Goal: Find specific page/section: Find specific page/section

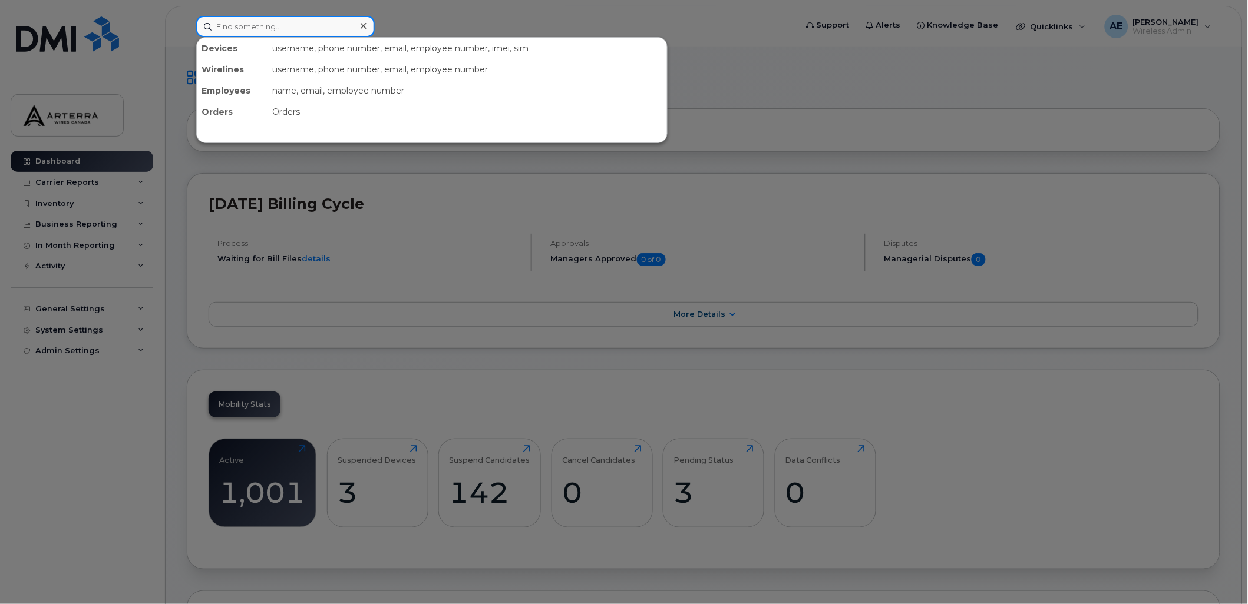
paste input "Christine DiSapio"
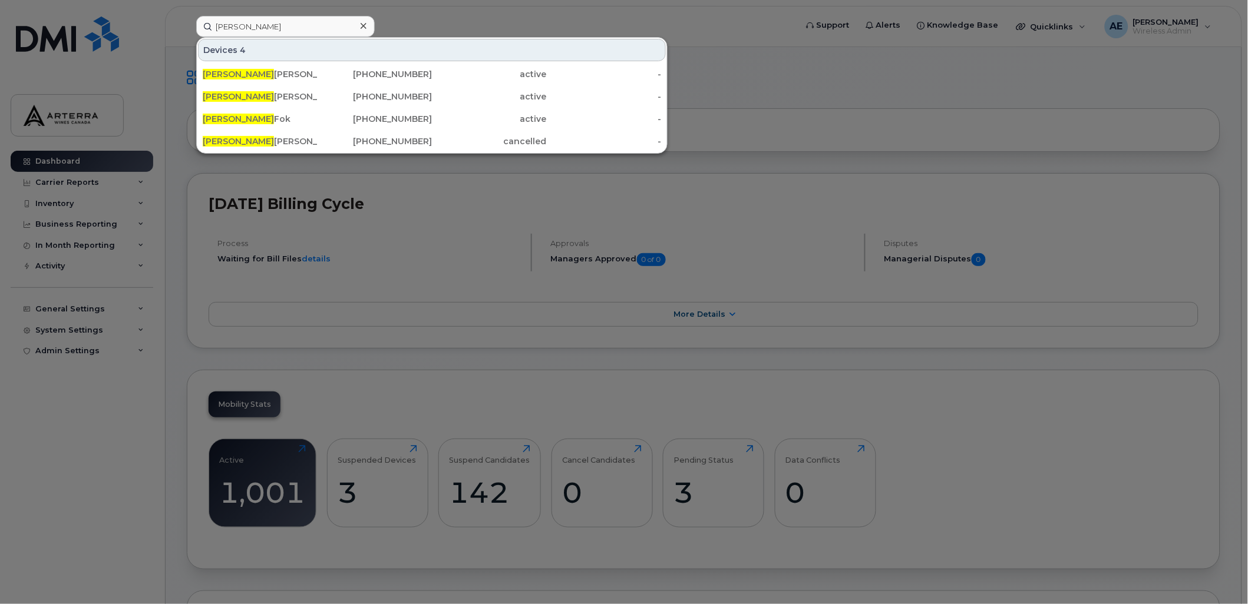
click at [526, 21] on div at bounding box center [624, 302] width 1248 height 604
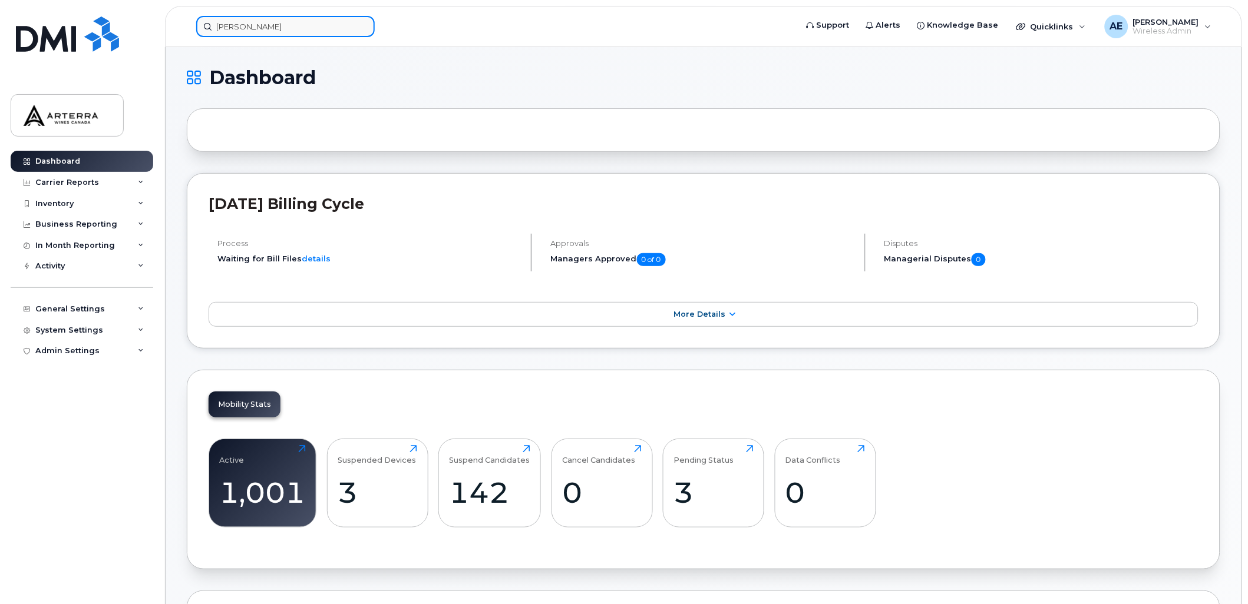
click at [308, 32] on input "Christine" at bounding box center [285, 26] width 179 height 21
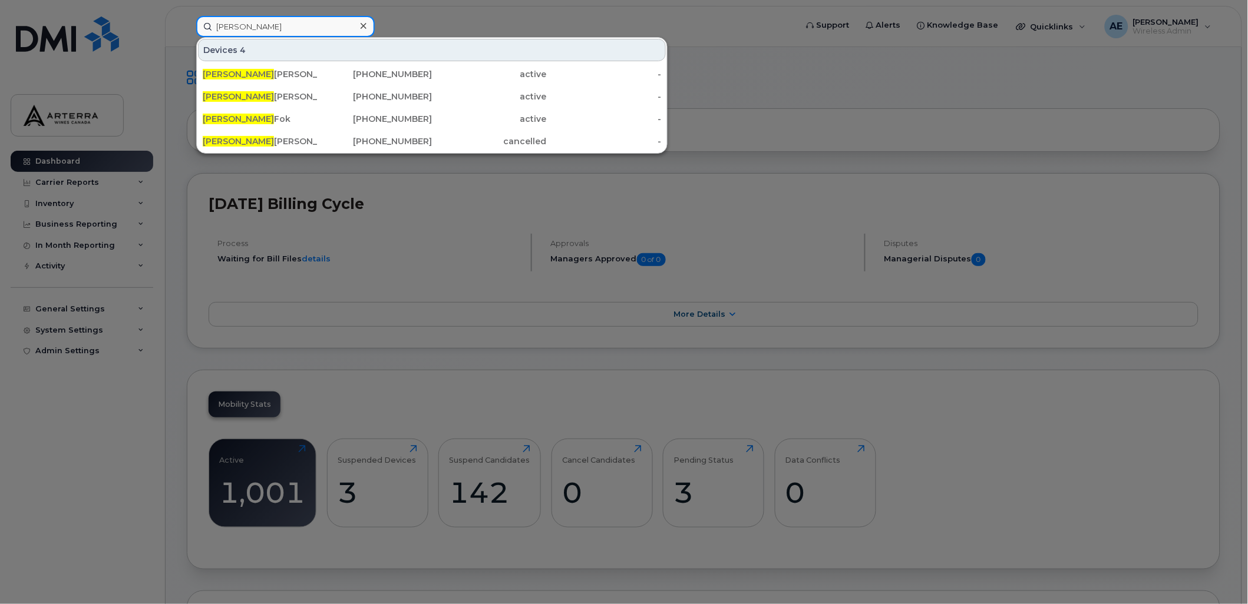
click at [326, 25] on input "Christine" at bounding box center [285, 26] width 179 height 21
drag, startPoint x: 325, startPoint y: 24, endPoint x: 197, endPoint y: 38, distance: 128.0
click at [197, 37] on div "Christine Devices 4 Christine Di Sapio 226-751-4689 active - Christine Stellato…" at bounding box center [493, 26] width 612 height 21
paste input "226-751-4689"
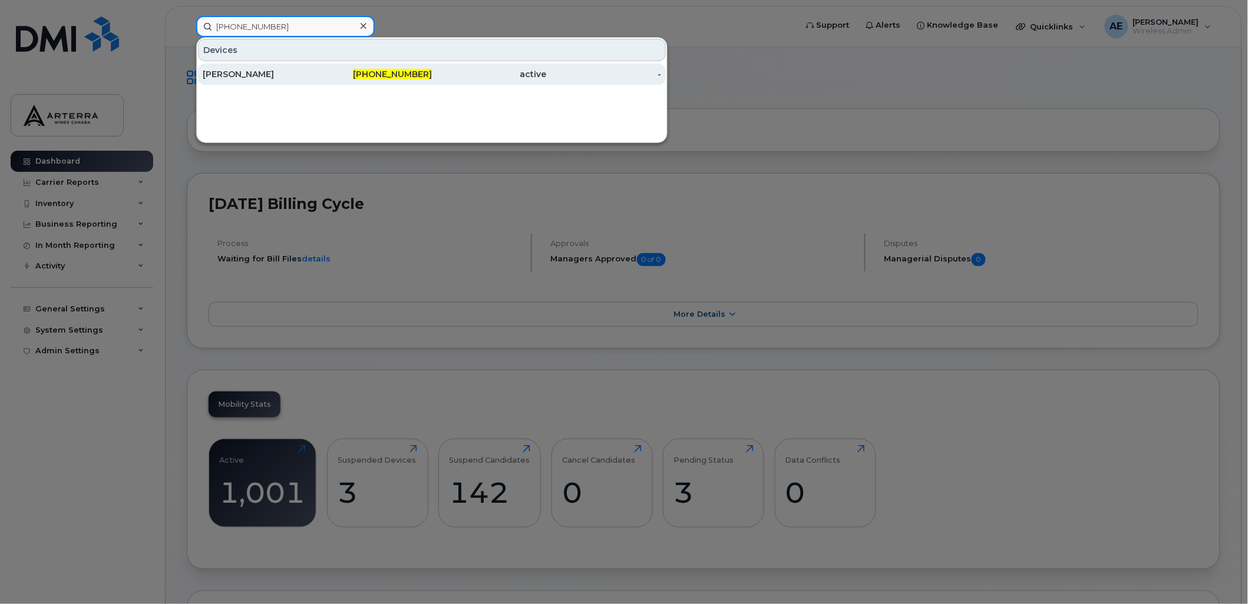
type input "226-751-4689"
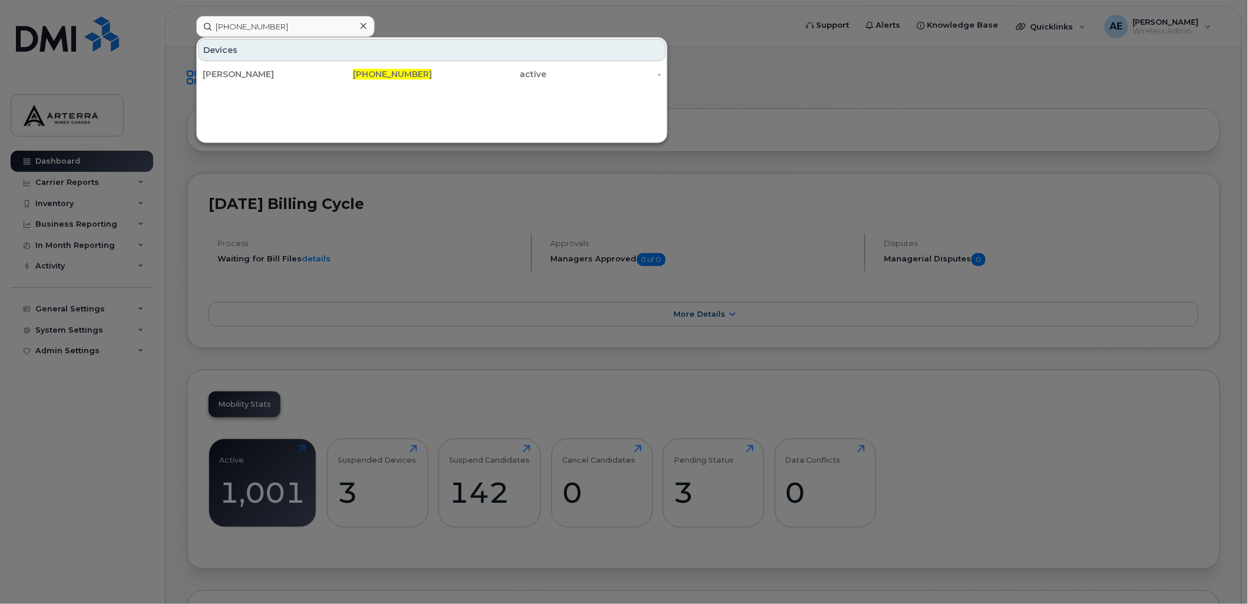
drag, startPoint x: 267, startPoint y: 69, endPoint x: 273, endPoint y: 125, distance: 56.3
click at [267, 69] on div "Christine Di Sapio" at bounding box center [260, 74] width 115 height 12
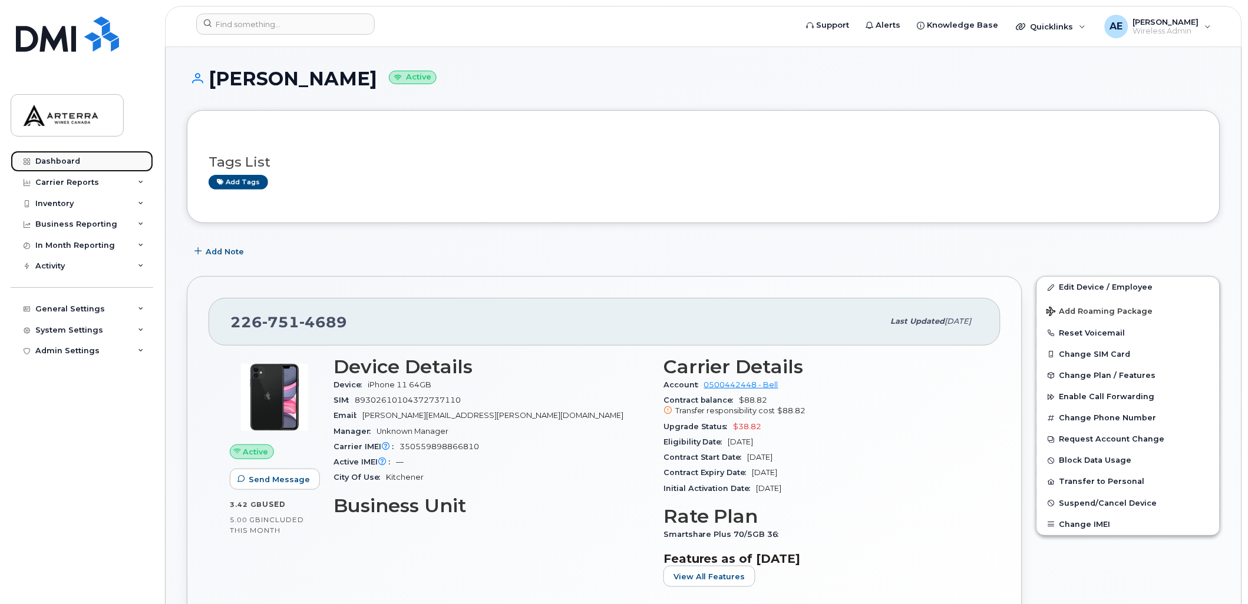
click at [60, 160] on div "Dashboard" at bounding box center [57, 161] width 45 height 9
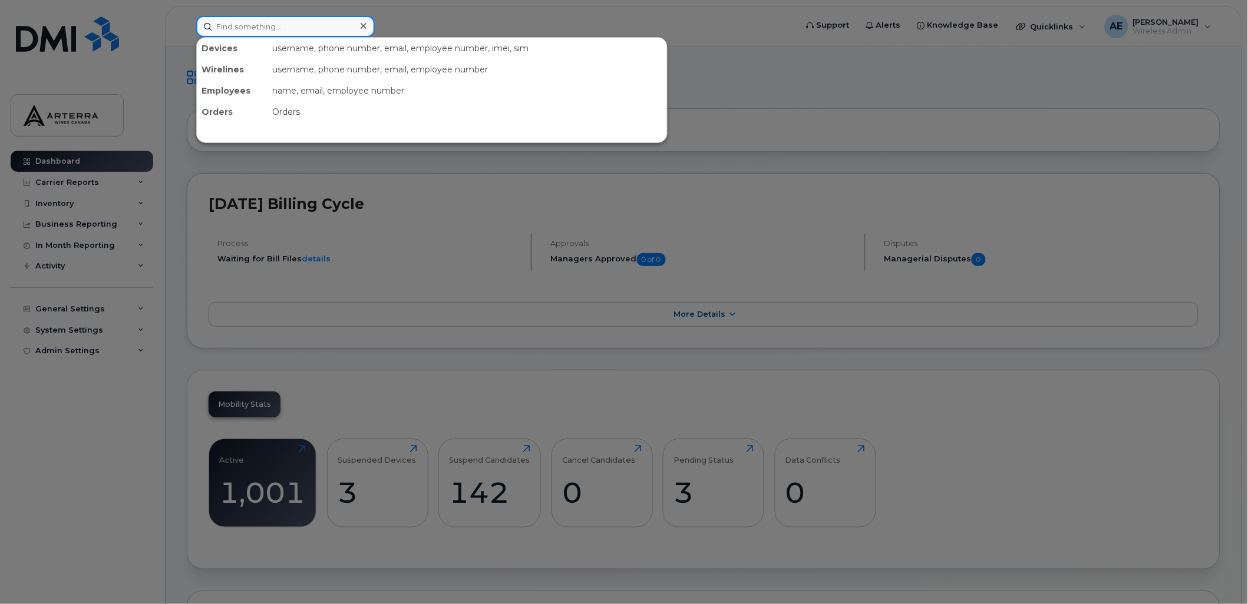
click at [316, 20] on input at bounding box center [285, 26] width 179 height 21
paste input "Ferdinand Fieguth"
type input "Ferdinand Fieguth"
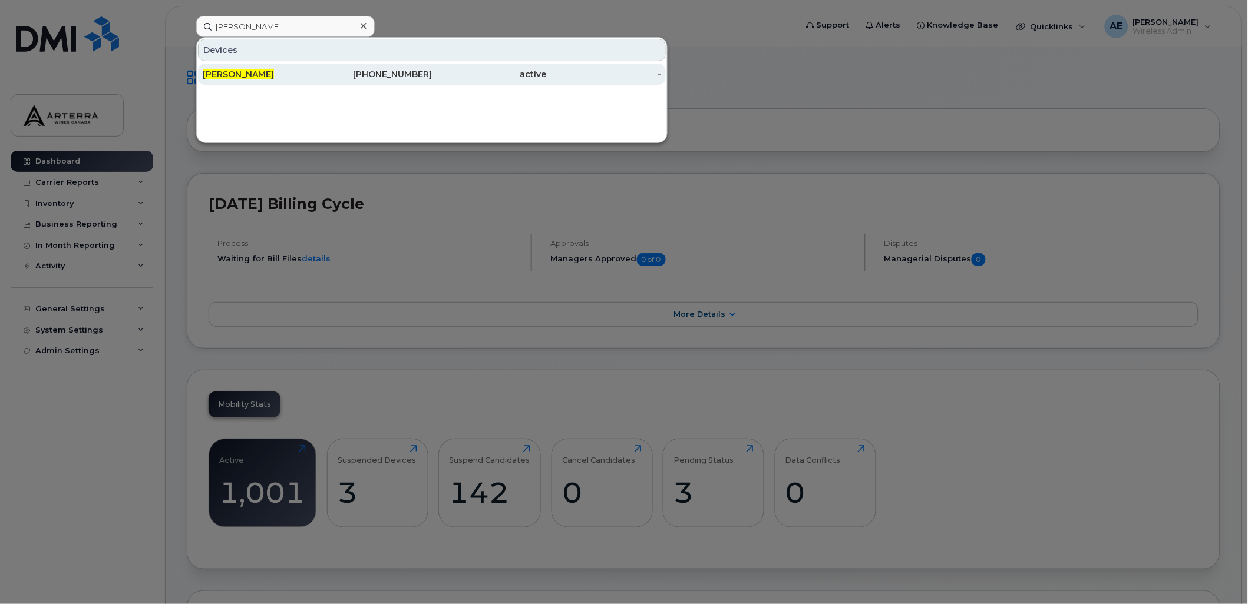
drag, startPoint x: 269, startPoint y: 72, endPoint x: 266, endPoint y: 83, distance: 11.6
click at [269, 72] on span "Ferdinand Fieguth" at bounding box center [238, 74] width 71 height 11
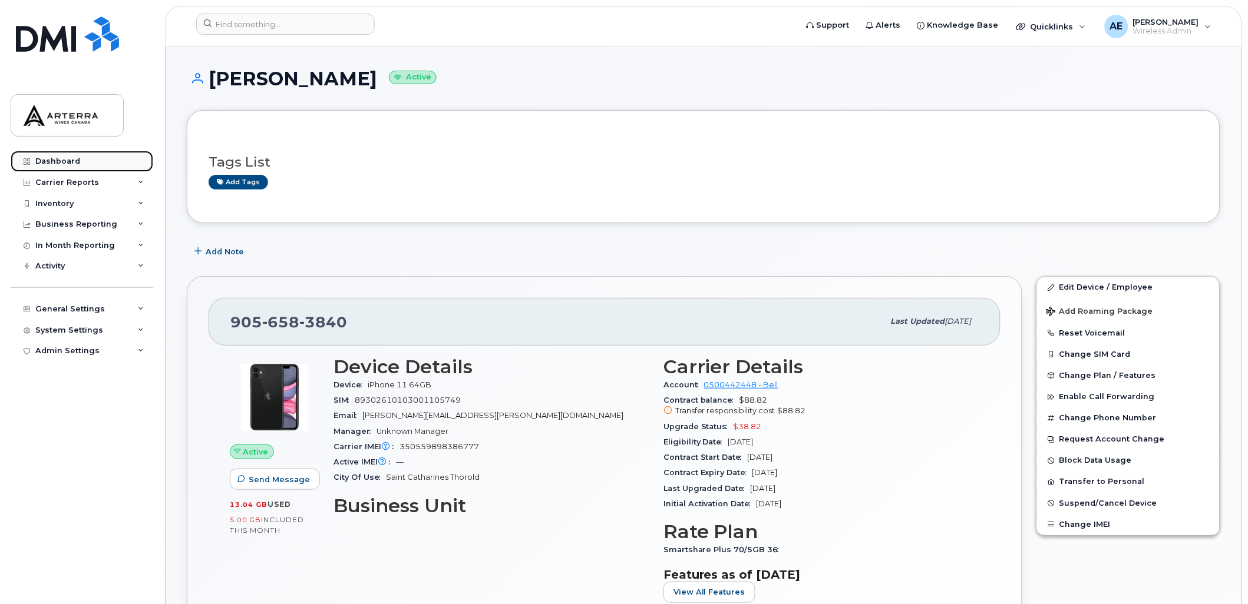
click at [64, 163] on div "Dashboard" at bounding box center [57, 161] width 45 height 9
